Goal: Find specific page/section: Find specific page/section

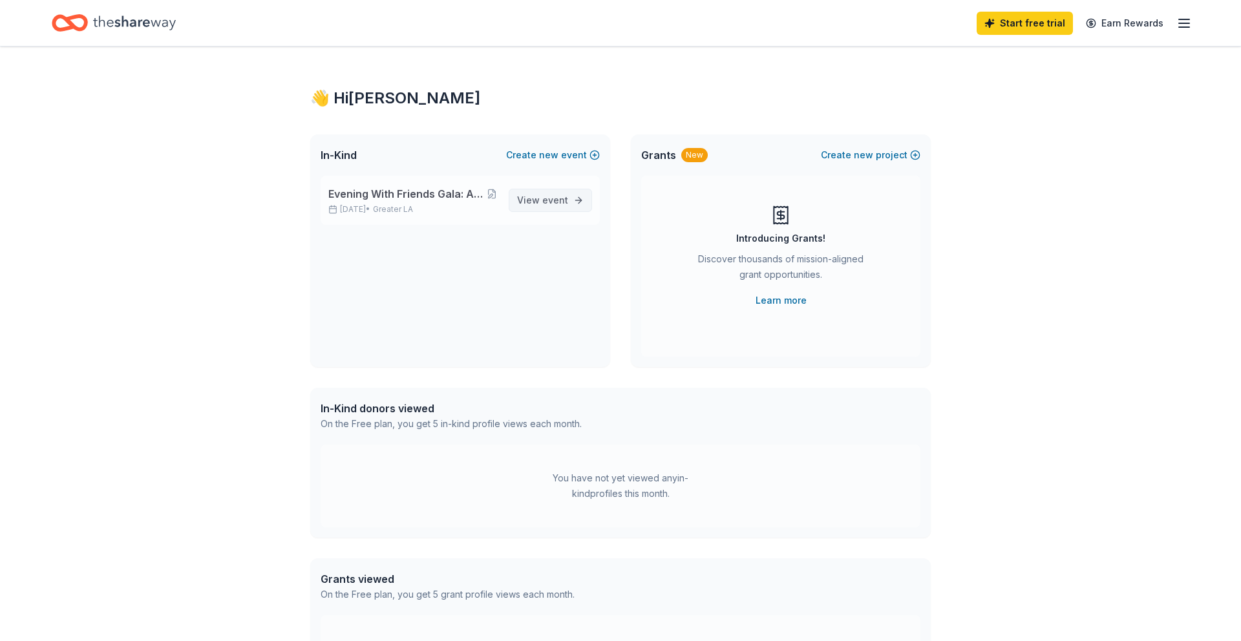
click at [556, 198] on span "event" at bounding box center [555, 200] width 26 height 11
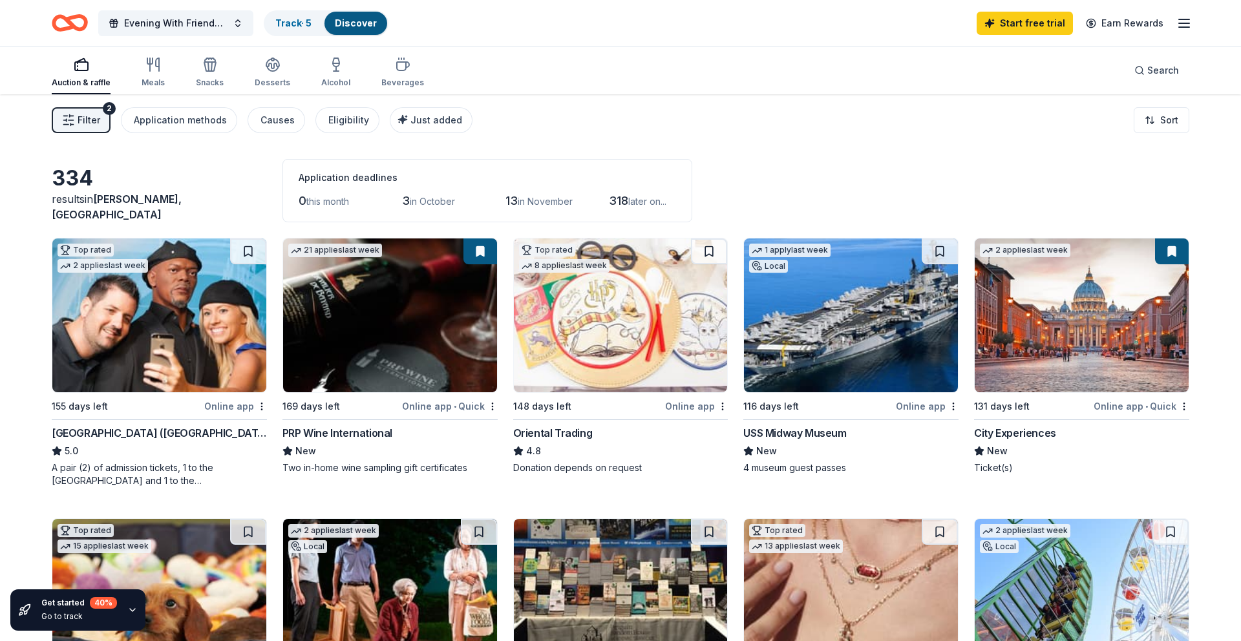
click at [228, 403] on div "Online app" at bounding box center [235, 406] width 63 height 16
click at [1184, 27] on line "button" at bounding box center [1184, 27] width 10 height 0
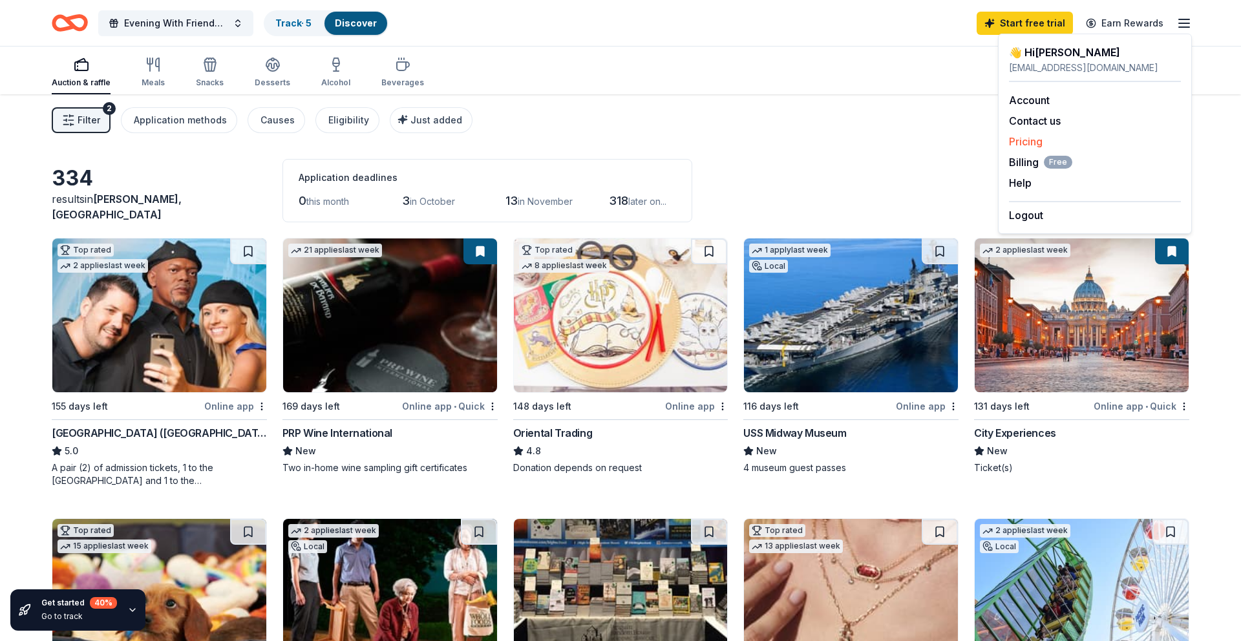
click at [1038, 141] on link "Pricing" at bounding box center [1026, 141] width 34 height 13
click at [1026, 143] on link "Pricing" at bounding box center [1026, 141] width 34 height 13
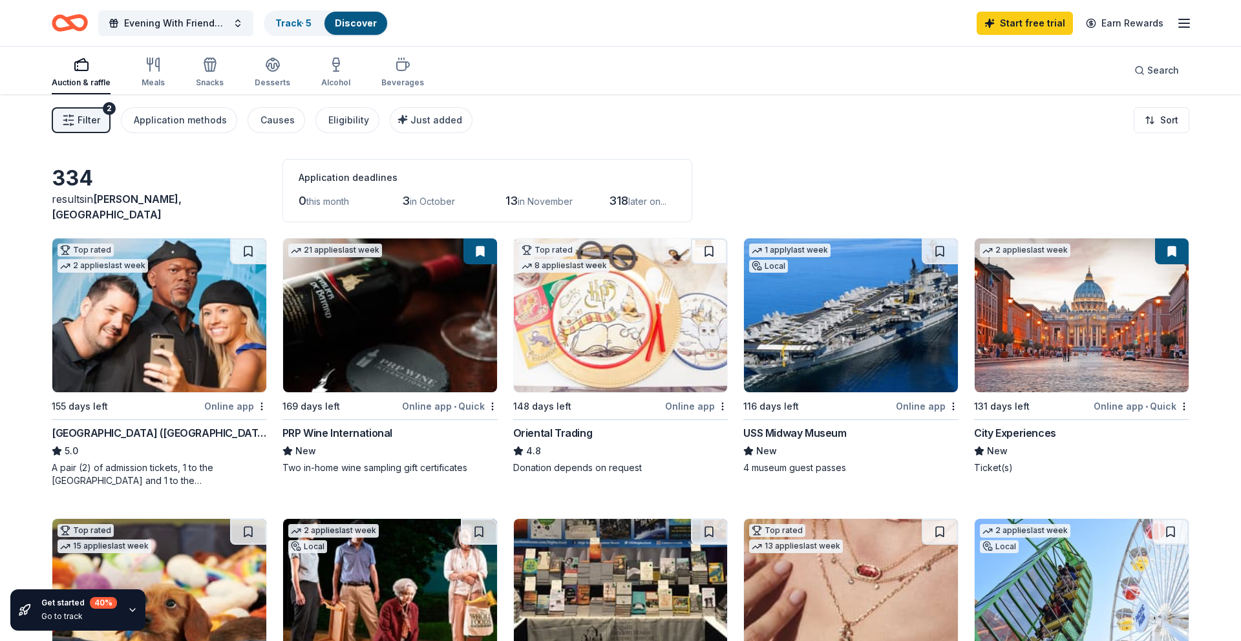
click at [431, 407] on div "Online app • Quick" at bounding box center [450, 406] width 96 height 16
